Goal: Task Accomplishment & Management: Manage account settings

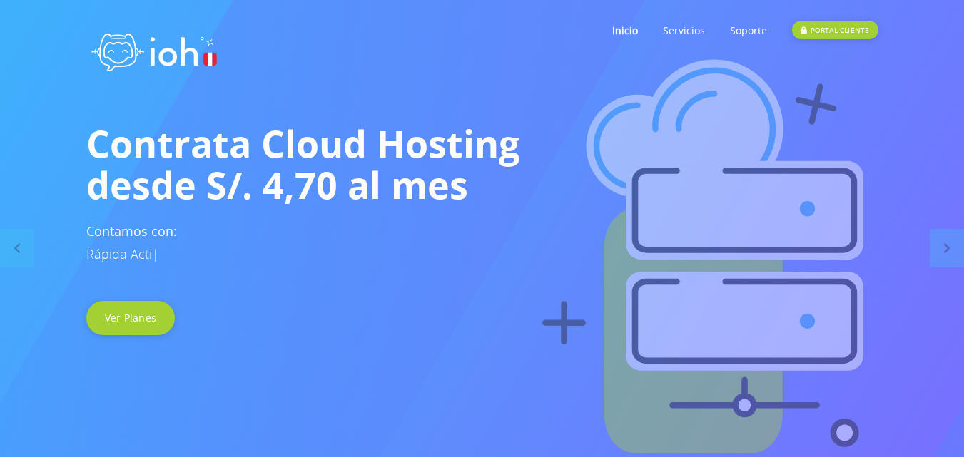
click at [840, 19] on link "PORTAL CLIENTE" at bounding box center [835, 30] width 86 height 56
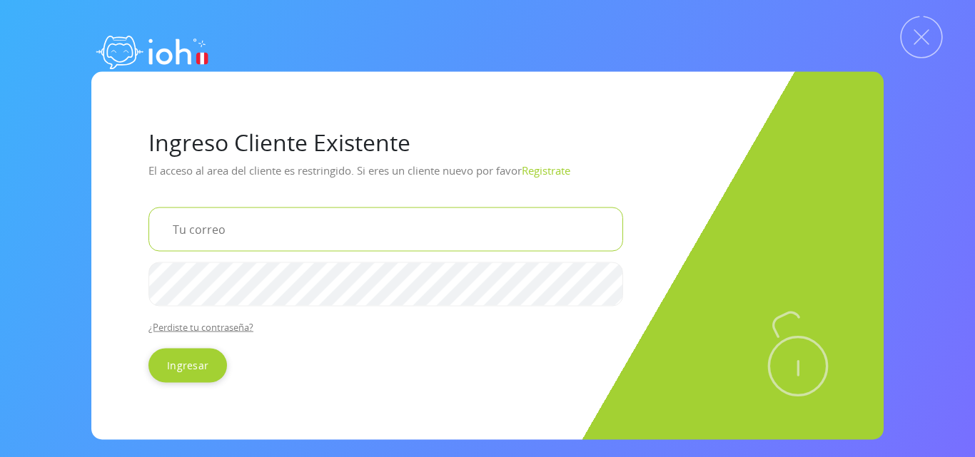
click at [258, 230] on input "email" at bounding box center [385, 229] width 475 height 44
type input "[EMAIL_ADDRESS][DOMAIN_NAME]"
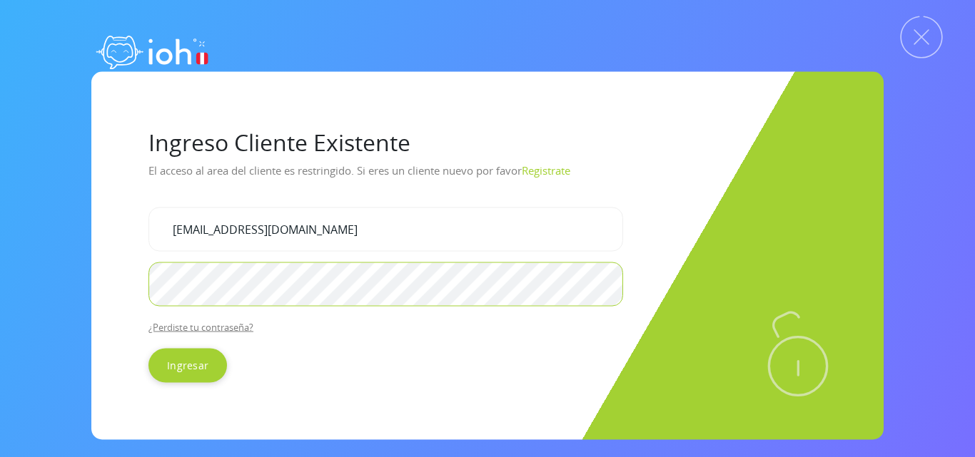
click at [148, 348] on input "Ingresar" at bounding box center [187, 365] width 79 height 34
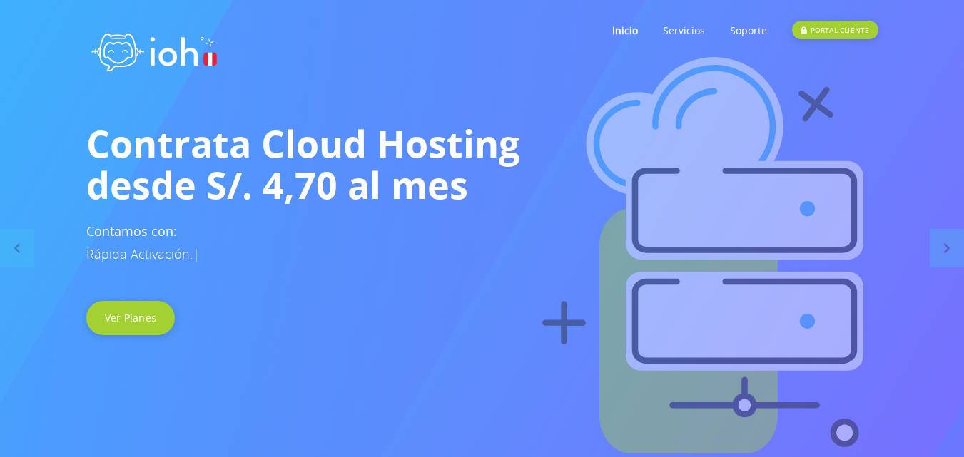
click at [829, 19] on link "PORTAL CLIENTE" at bounding box center [835, 30] width 86 height 56
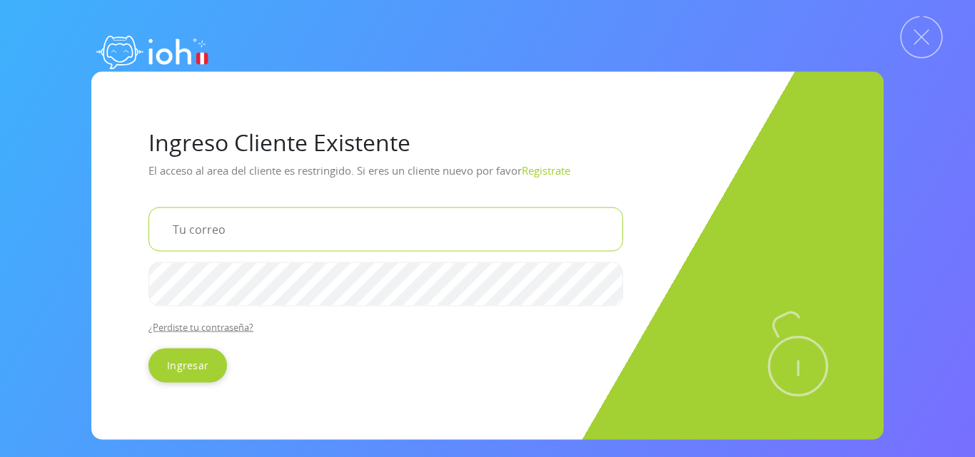
click at [250, 229] on input "email" at bounding box center [385, 229] width 475 height 44
type input "codigosperuanos@gmail.com"
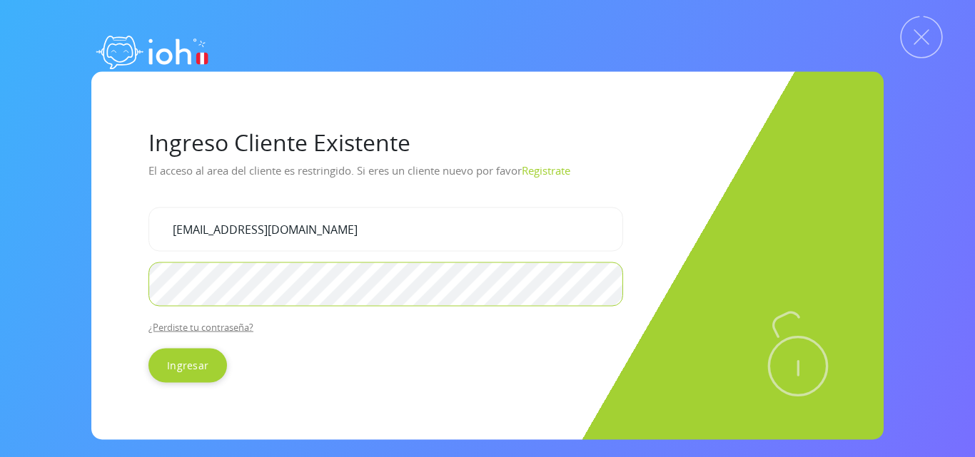
click at [148, 348] on input "Ingresar" at bounding box center [187, 365] width 79 height 34
